Goal: Information Seeking & Learning: Learn about a topic

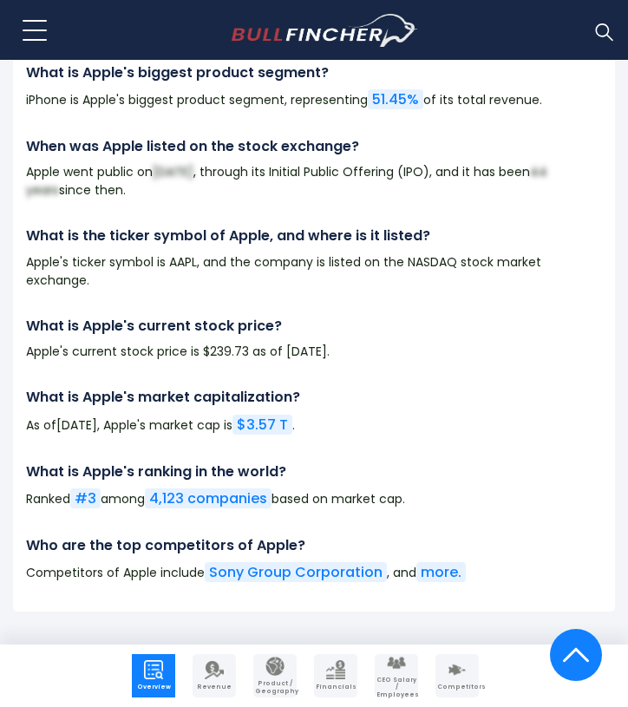
scroll to position [13233, 0]
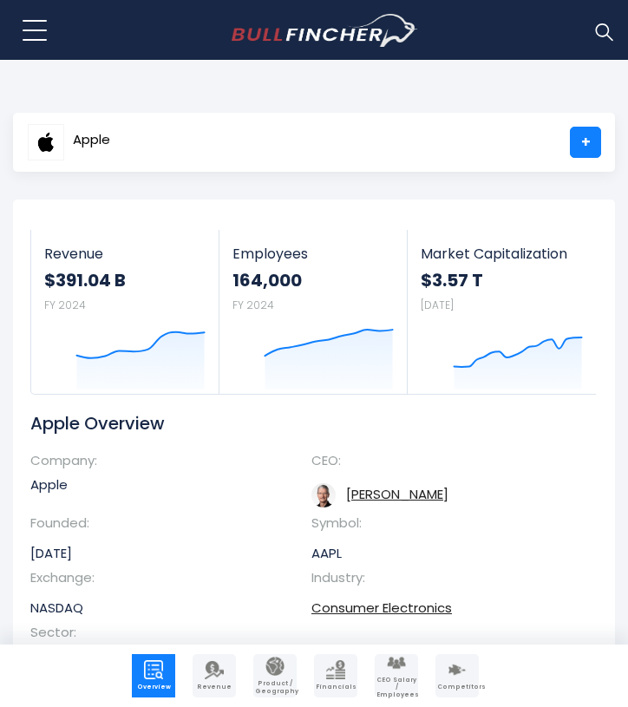
click at [573, 141] on link "+" at bounding box center [585, 142] width 31 height 31
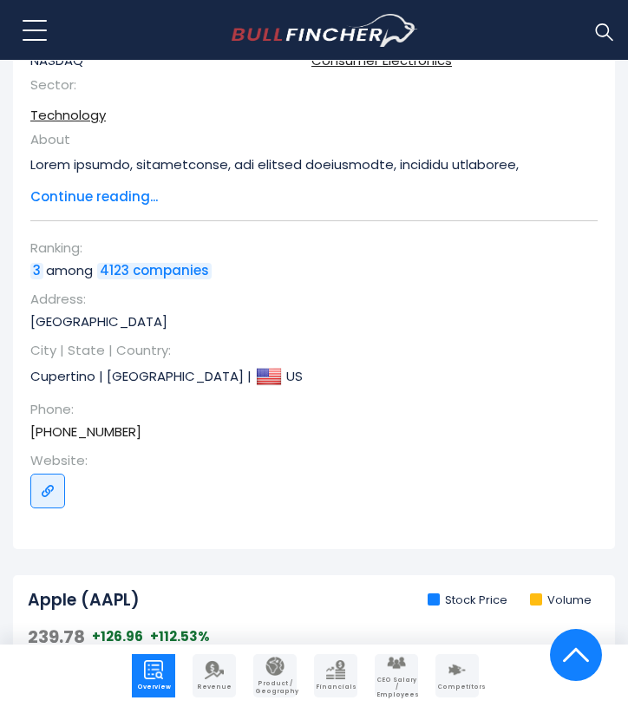
scroll to position [551, 0]
